Goal: Use online tool/utility: Utilize a website feature to perform a specific function

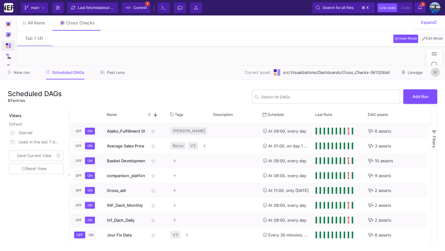
click at [438, 73] on button at bounding box center [435, 72] width 9 height 9
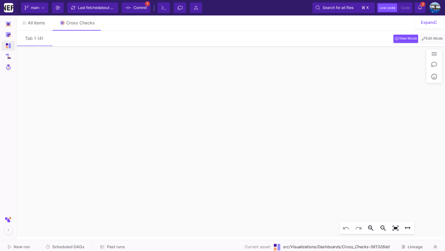
click div "[DATE] 88 133 [DATE] 54 95 [DATE] 89 163 [DATE] 68 157 [DATE] 114 165 [DATE] 11…"
click at [427, 41] on button "Edit Mode" at bounding box center [432, 39] width 23 height 8
click div "NEW RETURNING date DISTINCT order_id DISTINCT order_id"
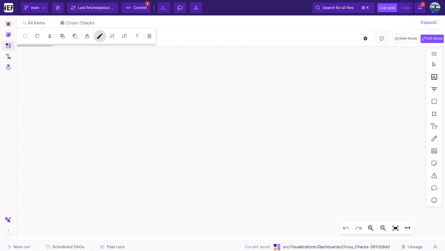
click at [101, 40] on button "edit" at bounding box center [100, 36] width 12 height 12
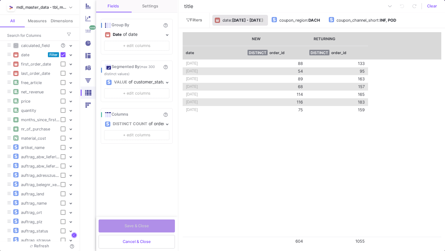
click at [257, 22] on b "[DATE] - [DATE]" at bounding box center [247, 20] width 31 height 5
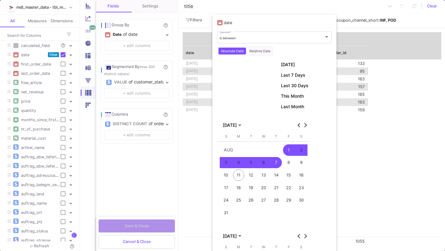
scroll to position [5, 0]
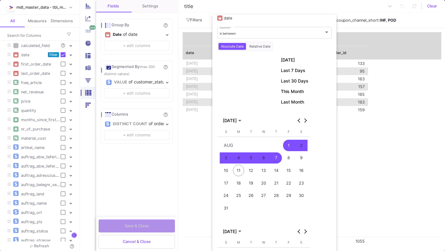
click at [289, 147] on div "1" at bounding box center [288, 145] width 11 height 11
click at [241, 169] on div "11" at bounding box center [238, 170] width 11 height 11
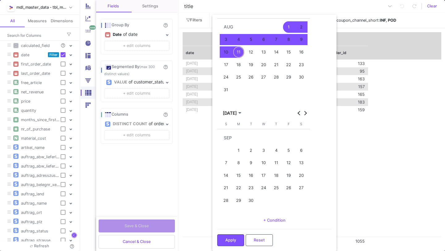
scroll to position [123, 0]
click at [237, 239] on button "Apply" at bounding box center [230, 240] width 27 height 12
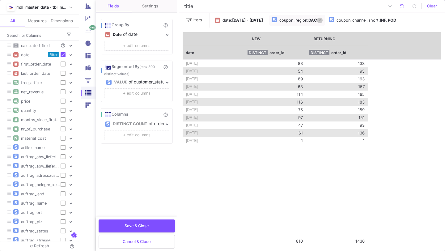
click at [321, 20] on icon at bounding box center [320, 20] width 2 height 4
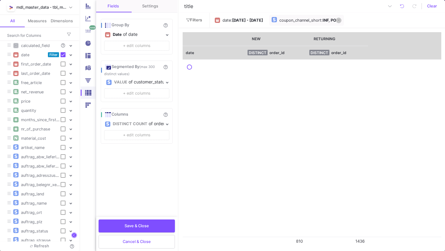
click at [340, 20] on icon at bounding box center [339, 20] width 2 height 4
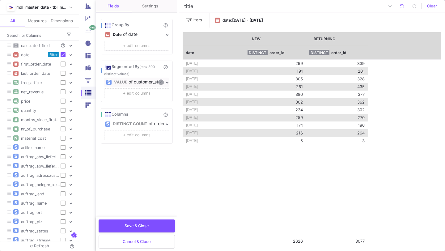
click at [160, 82] on icon at bounding box center [161, 82] width 2 height 3
checkbox input "false"
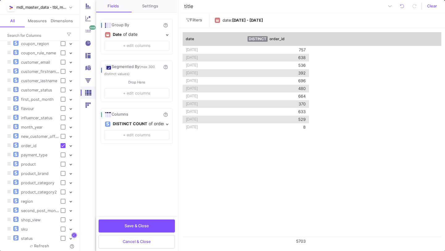
scroll to position [300, 0]
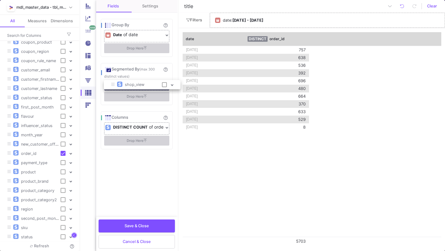
drag, startPoint x: 36, startPoint y: 217, endPoint x: 140, endPoint y: 84, distance: 169.5
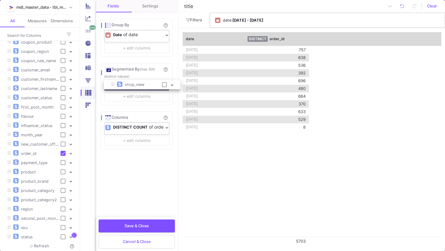
checkbox input "true"
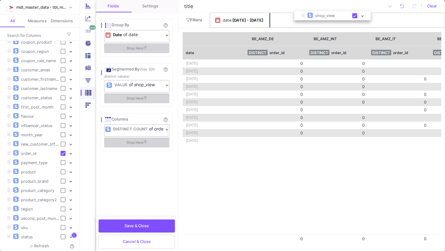
drag, startPoint x: 34, startPoint y: 215, endPoint x: 328, endPoint y: 13, distance: 357.0
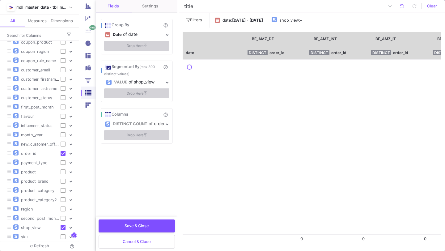
scroll to position [292, 0]
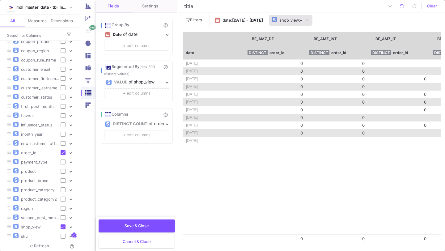
click at [299, 23] on div "shop_view" at bounding box center [289, 20] width 19 height 9
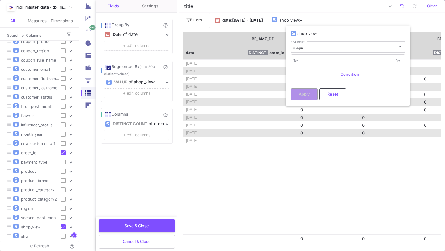
click at [307, 49] on div "is equal" at bounding box center [346, 48] width 104 height 4
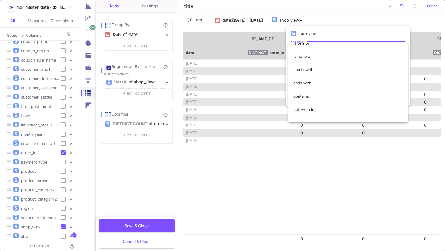
scroll to position [36, 0]
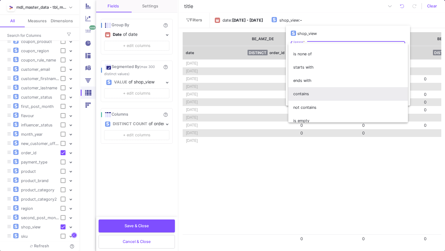
click at [305, 96] on span "contains" at bounding box center [349, 93] width 110 height 13
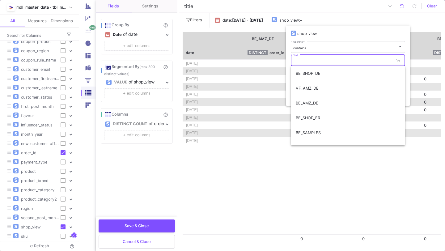
click at [312, 60] on input "Text" at bounding box center [344, 61] width 101 height 4
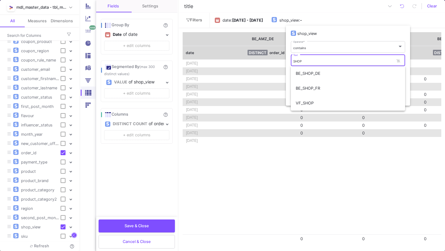
type input "SHOP"
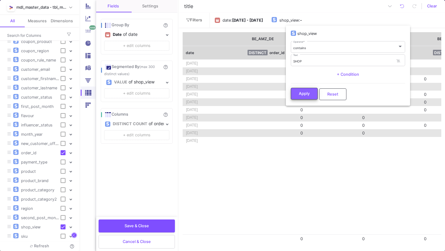
click at [304, 95] on span "Apply" at bounding box center [304, 93] width 11 height 5
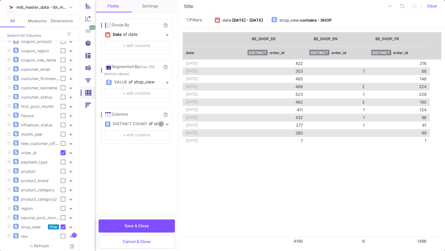
click at [160, 125] on icon at bounding box center [161, 123] width 2 height 3
checkbox input "false"
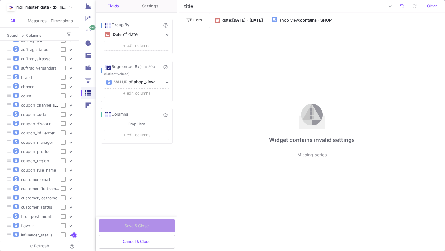
scroll to position [0, 0]
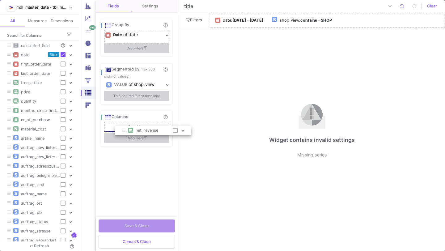
drag, startPoint x: 26, startPoint y: 91, endPoint x: 130, endPoint y: 125, distance: 109.3
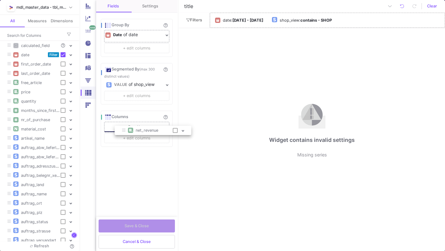
checkbox input "true"
